Goal: Information Seeking & Learning: Learn about a topic

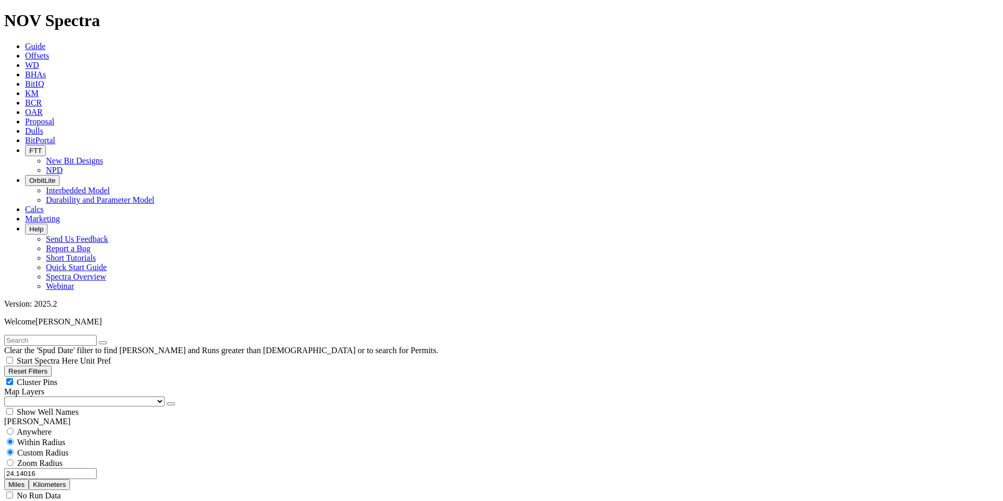
click at [49, 366] on button "Reset Filters" at bounding box center [28, 371] width 48 height 11
radio input "false"
radio input "true"
checkbox input "true"
select select
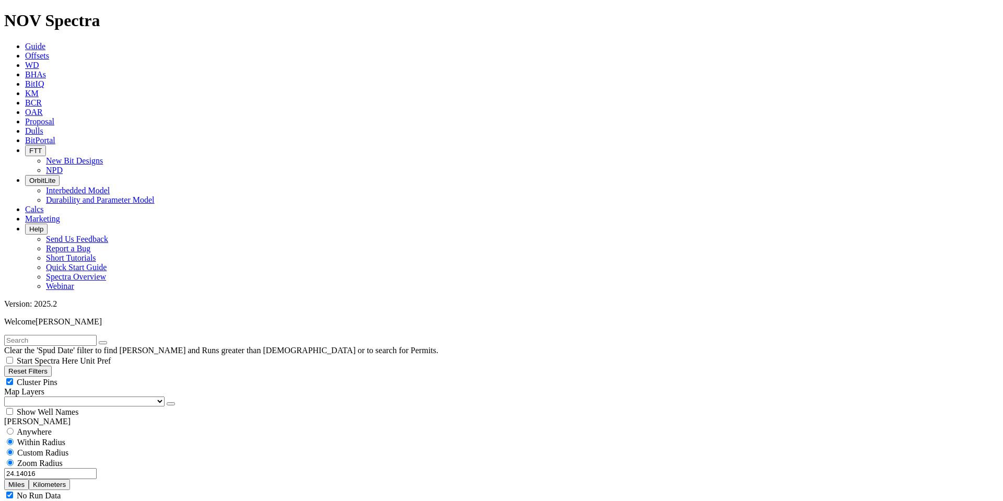
select select
select select "8.75"
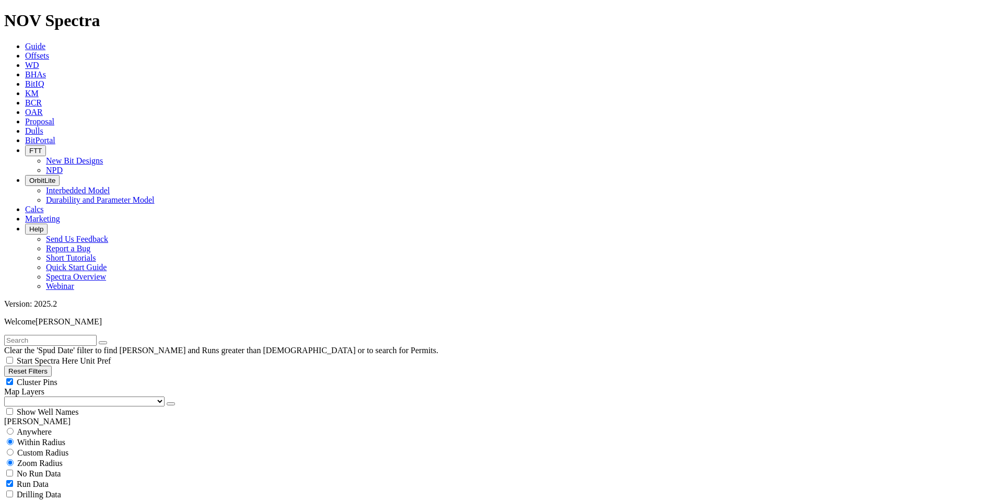
checkbox input "false"
select select "? number:8.75 ?"
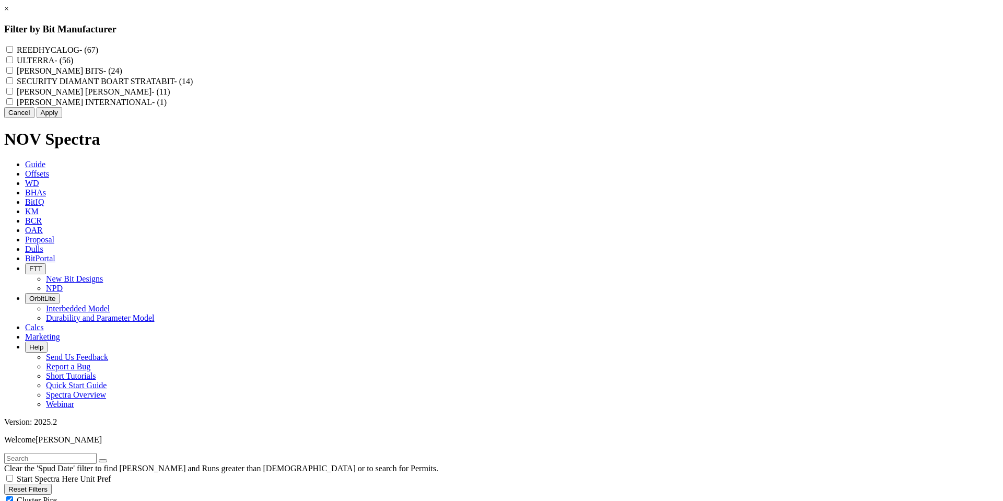
click at [34, 118] on button "Cancel" at bounding box center [19, 112] width 30 height 11
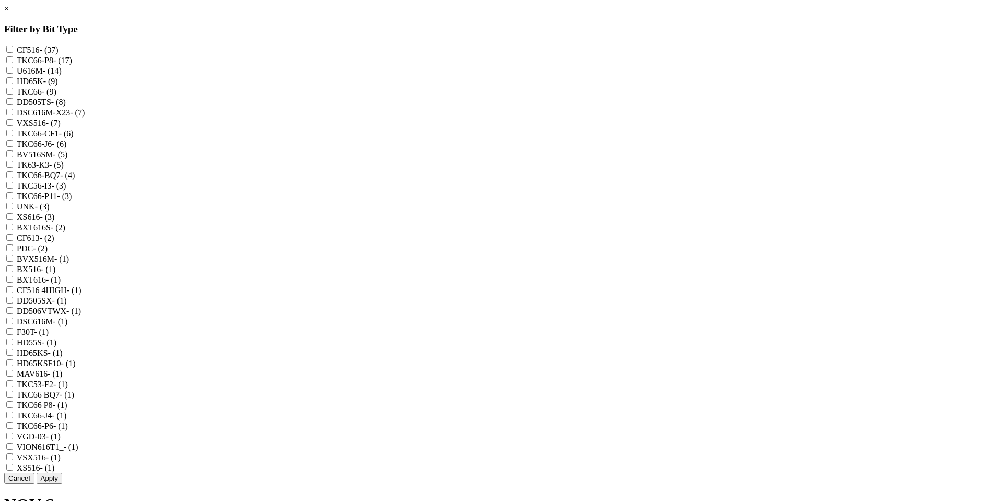
click at [9, 13] on link "×" at bounding box center [6, 8] width 5 height 9
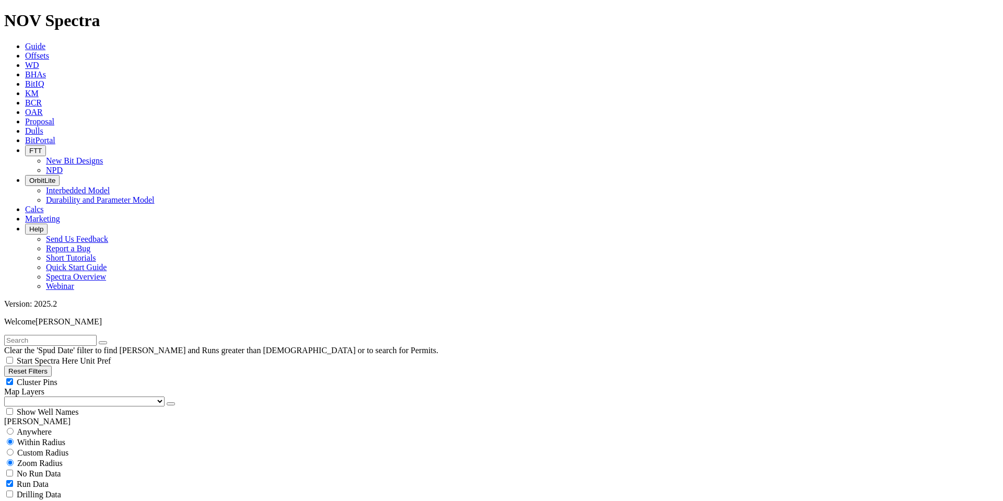
click at [87, 335] on input "text" at bounding box center [50, 340] width 92 height 11
type input "cf1"
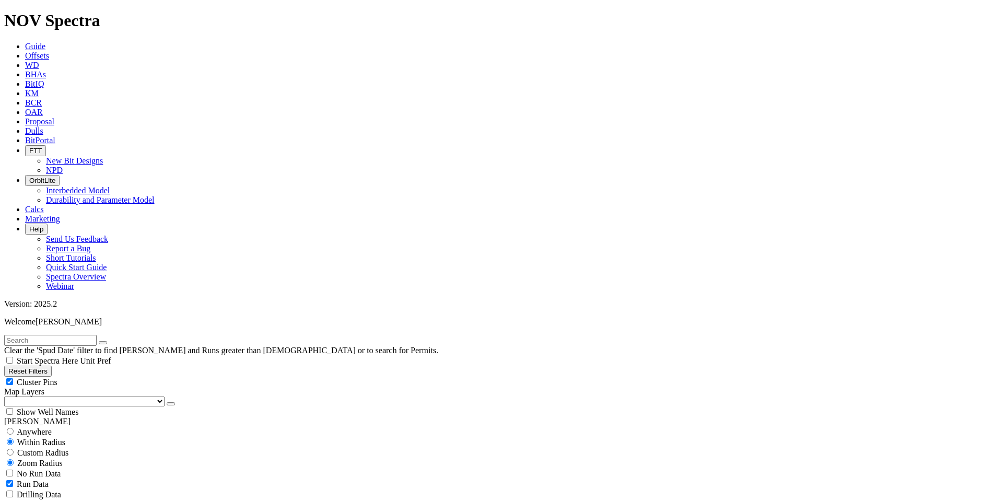
scroll to position [679, 0]
type input "2500"
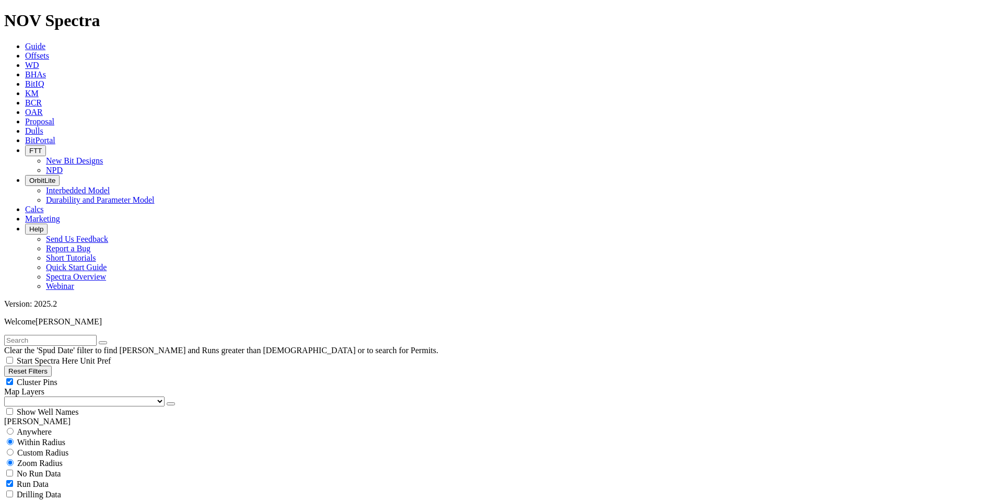
scroll to position [5375, 0]
type input "10"
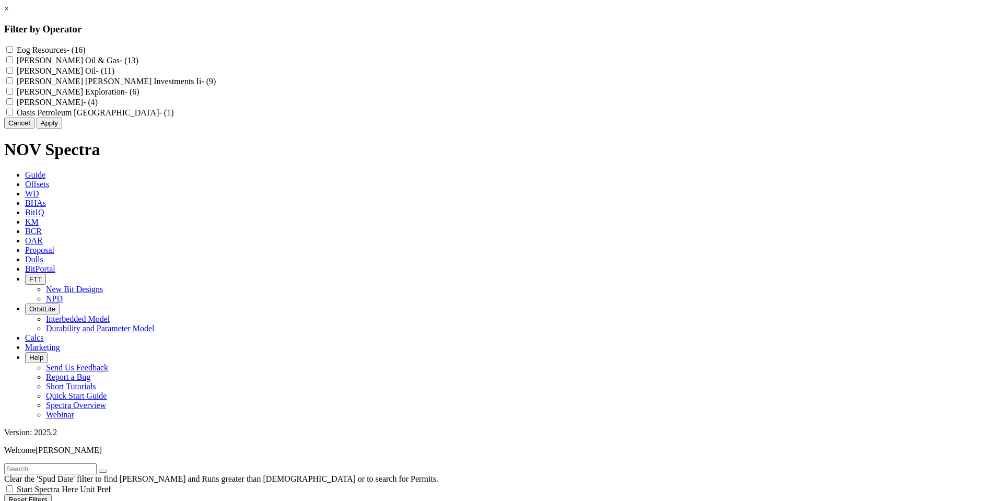
click at [13, 48] on Resources "Eog Resources - (16)" at bounding box center [9, 49] width 7 height 7
checkbox Resources "true"
click at [62, 129] on button "Apply" at bounding box center [50, 123] width 26 height 11
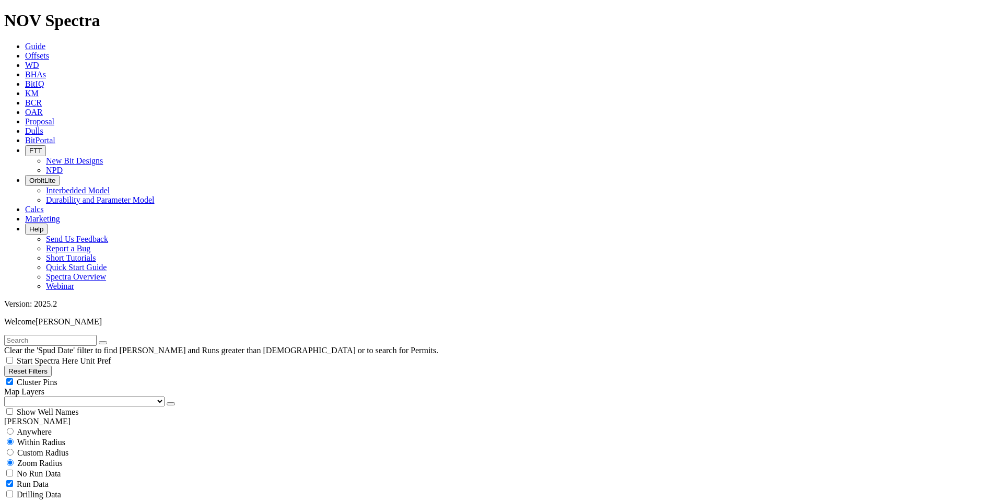
select select
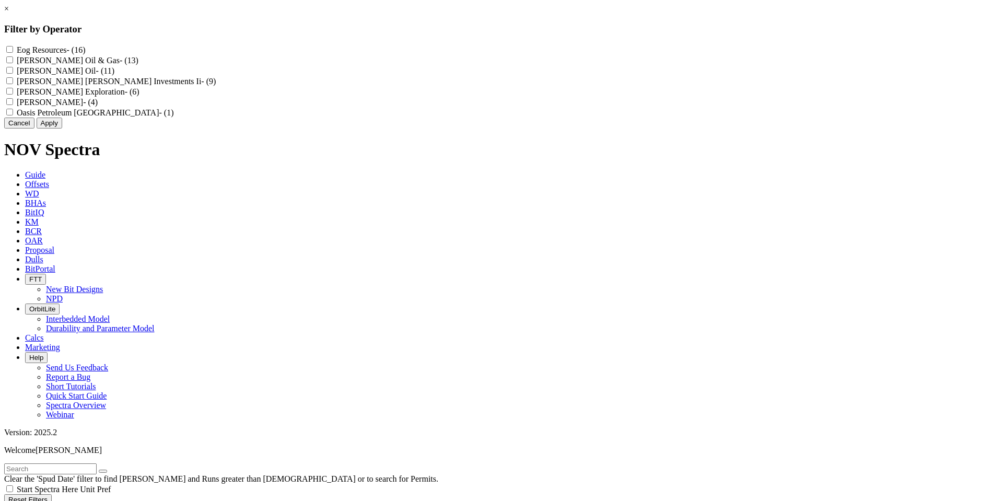
click at [13, 61] on Gas "[PERSON_NAME] Oil & Gas - (13)" at bounding box center [9, 59] width 7 height 7
checkbox Gas "true"
click at [62, 129] on button "Apply" at bounding box center [50, 123] width 26 height 11
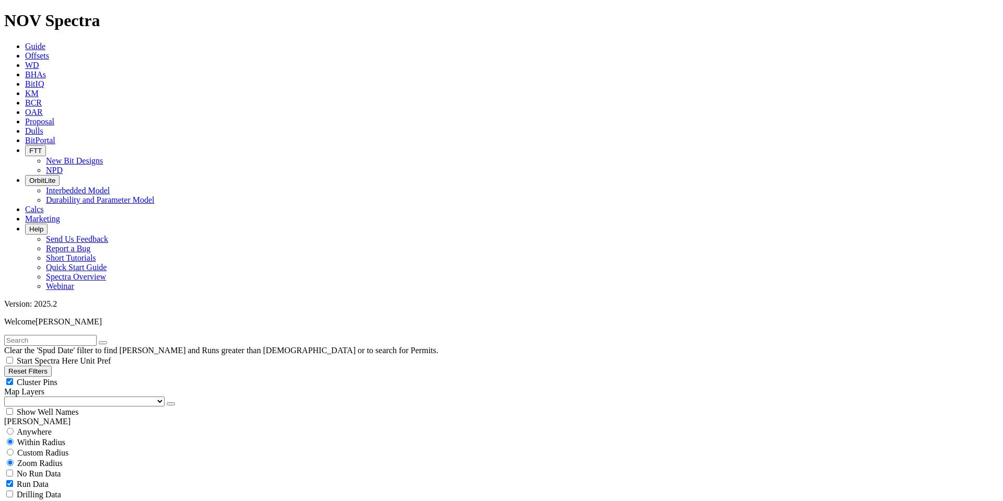
select select
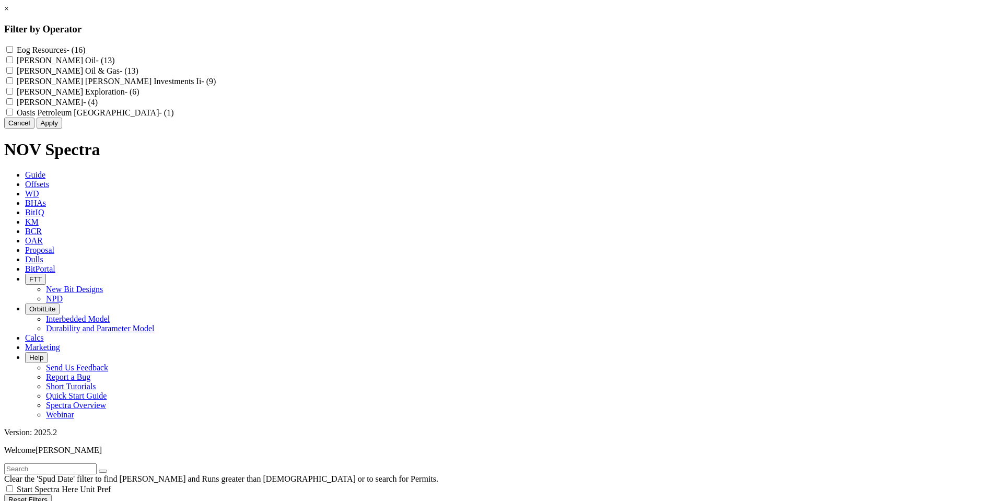
click at [433, 86] on div "[PERSON_NAME] [PERSON_NAME] Investments Ii - (9)" at bounding box center [501, 81] width 995 height 10
click at [13, 84] on Ii "[PERSON_NAME] [PERSON_NAME] Investments Ii - (9)" at bounding box center [9, 80] width 7 height 7
checkbox Ii "true"
click at [62, 129] on button "Apply" at bounding box center [50, 123] width 26 height 11
